Goal: Task Accomplishment & Management: Use online tool/utility

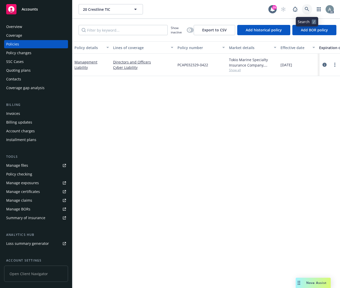
click at [305, 10] on icon at bounding box center [306, 9] width 4 height 4
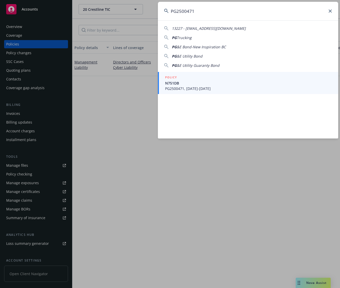
type input "PG2500471"
click at [204, 83] on span "N751DB" at bounding box center [248, 83] width 167 height 5
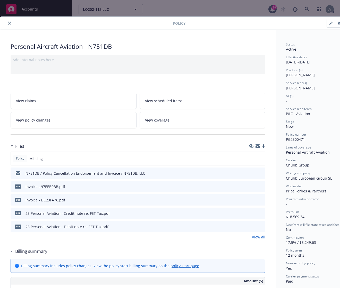
click at [68, 106] on link "View policy changes" at bounding box center [74, 120] width 126 height 16
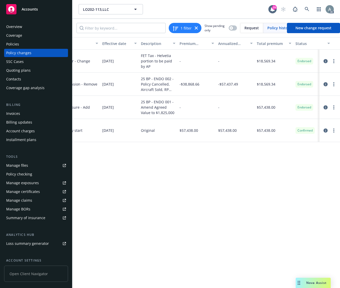
scroll to position [0, 147]
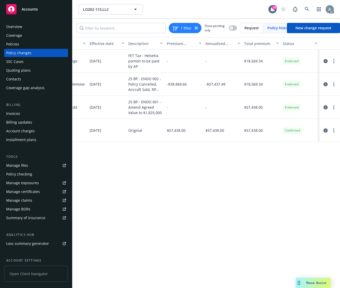
click at [325, 106] on icon "circleInformation" at bounding box center [325, 131] width 4 height 4
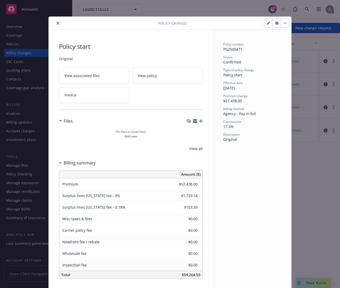
click at [87, 95] on link "Invoice" at bounding box center [94, 95] width 70 height 16
click at [56, 23] on icon "close" at bounding box center [57, 23] width 3 height 3
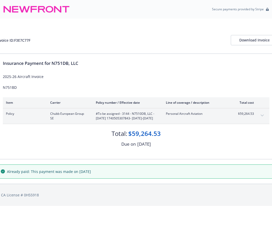
click at [263, 116] on icon "expand content" at bounding box center [261, 115] width 3 height 2
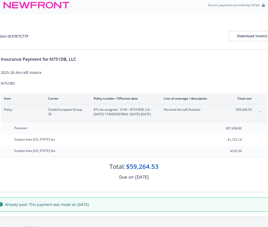
scroll to position [21, 0]
